Goal: Task Accomplishment & Management: Use online tool/utility

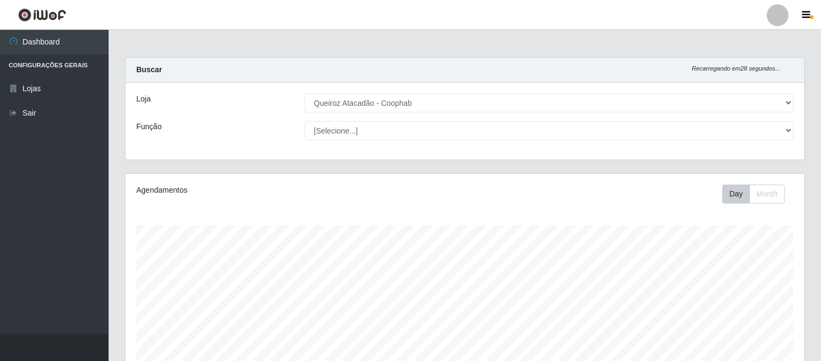
select select "463"
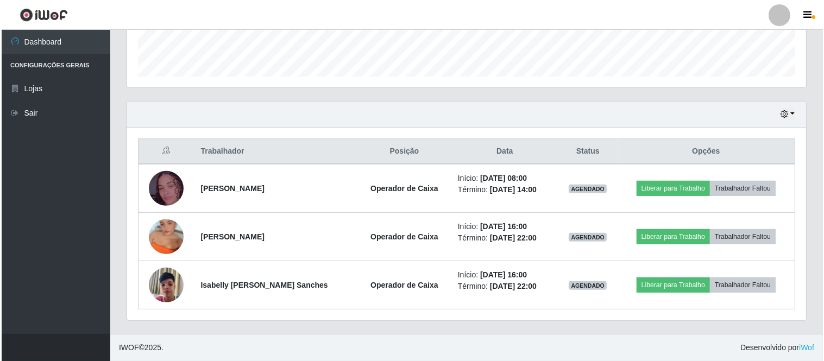
scroll to position [225, 679]
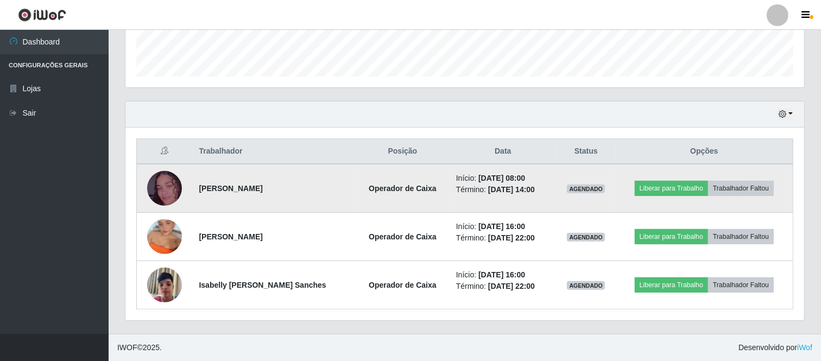
click at [177, 185] on img at bounding box center [164, 189] width 35 height 62
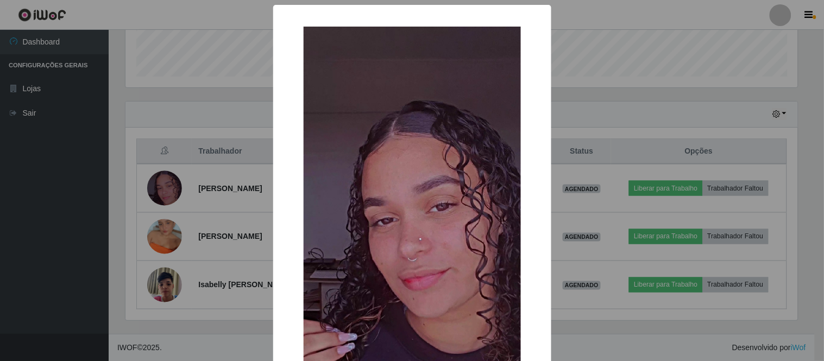
click at [671, 134] on div "× OK Cancel" at bounding box center [412, 180] width 824 height 361
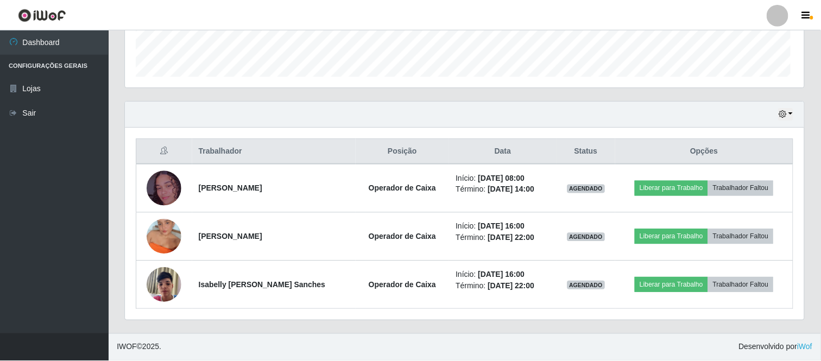
scroll to position [225, 679]
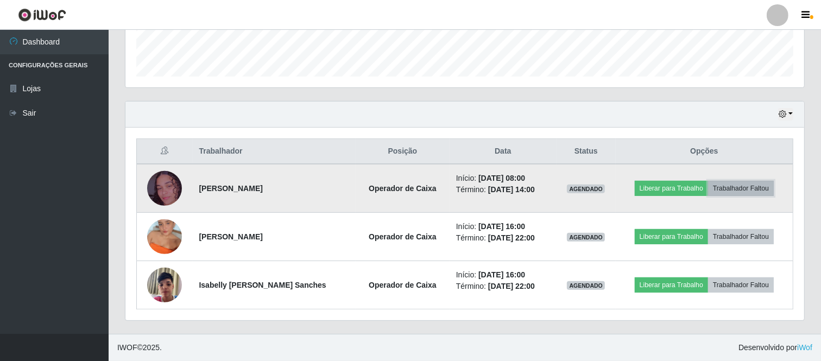
click at [740, 191] on button "Trabalhador Faltou" at bounding box center [741, 188] width 66 height 15
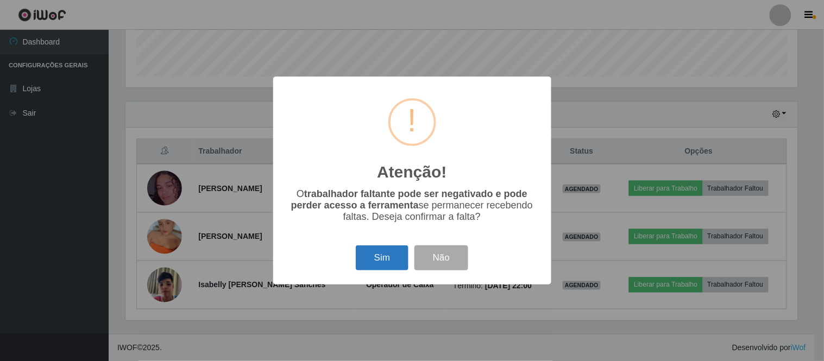
click at [380, 260] on button "Sim" at bounding box center [382, 259] width 53 height 26
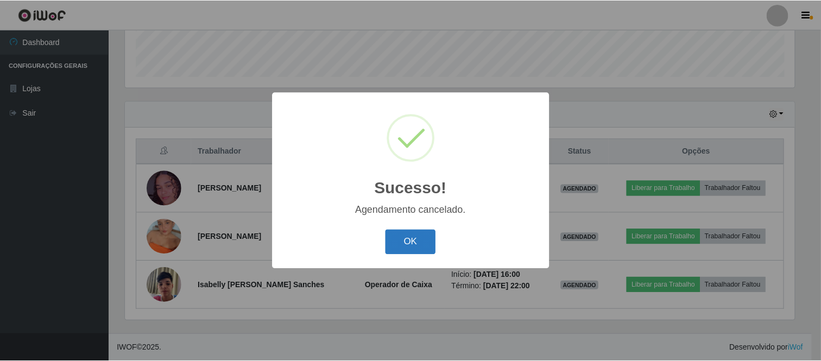
scroll to position [263, 0]
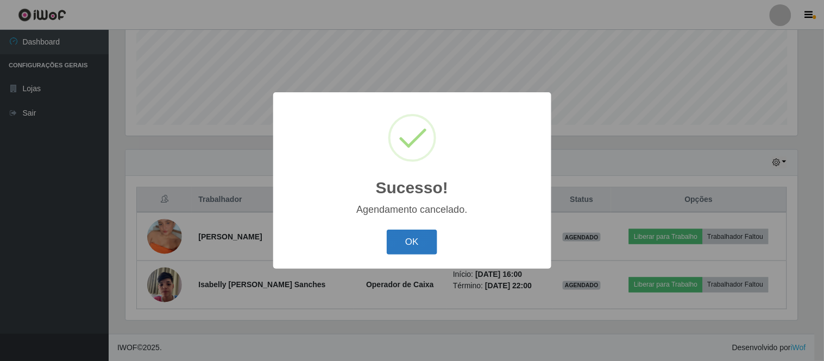
click at [406, 244] on button "OK" at bounding box center [412, 243] width 51 height 26
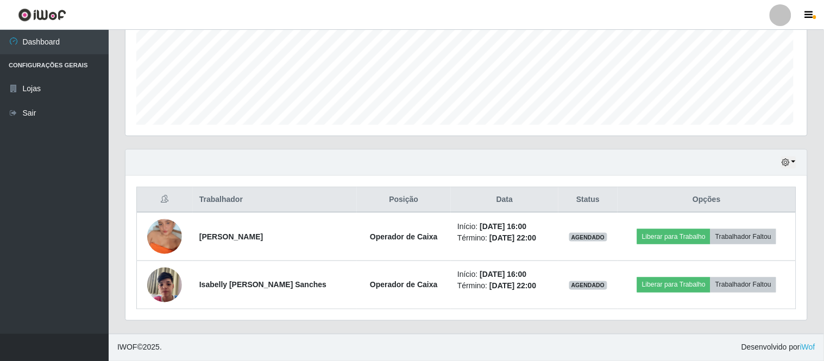
scroll to position [225, 679]
click at [708, 229] on button "Trabalhador Faltou" at bounding box center [741, 236] width 66 height 15
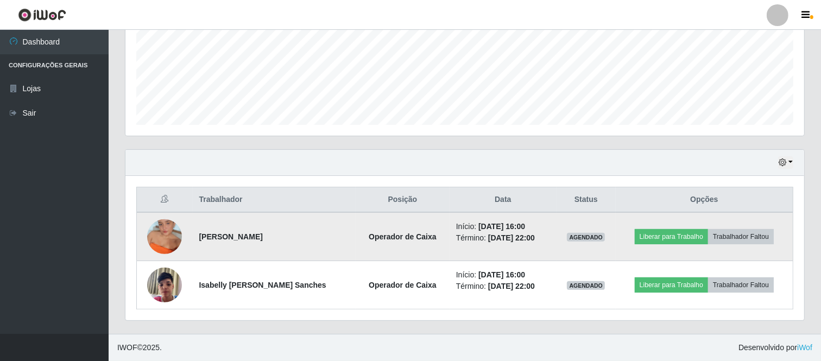
drag, startPoint x: 531, startPoint y: 271, endPoint x: 538, endPoint y: 256, distance: 16.5
click at [531, 271] on li "Início: [DATE] 16:00" at bounding box center [503, 274] width 94 height 11
